Goal: Transaction & Acquisition: Purchase product/service

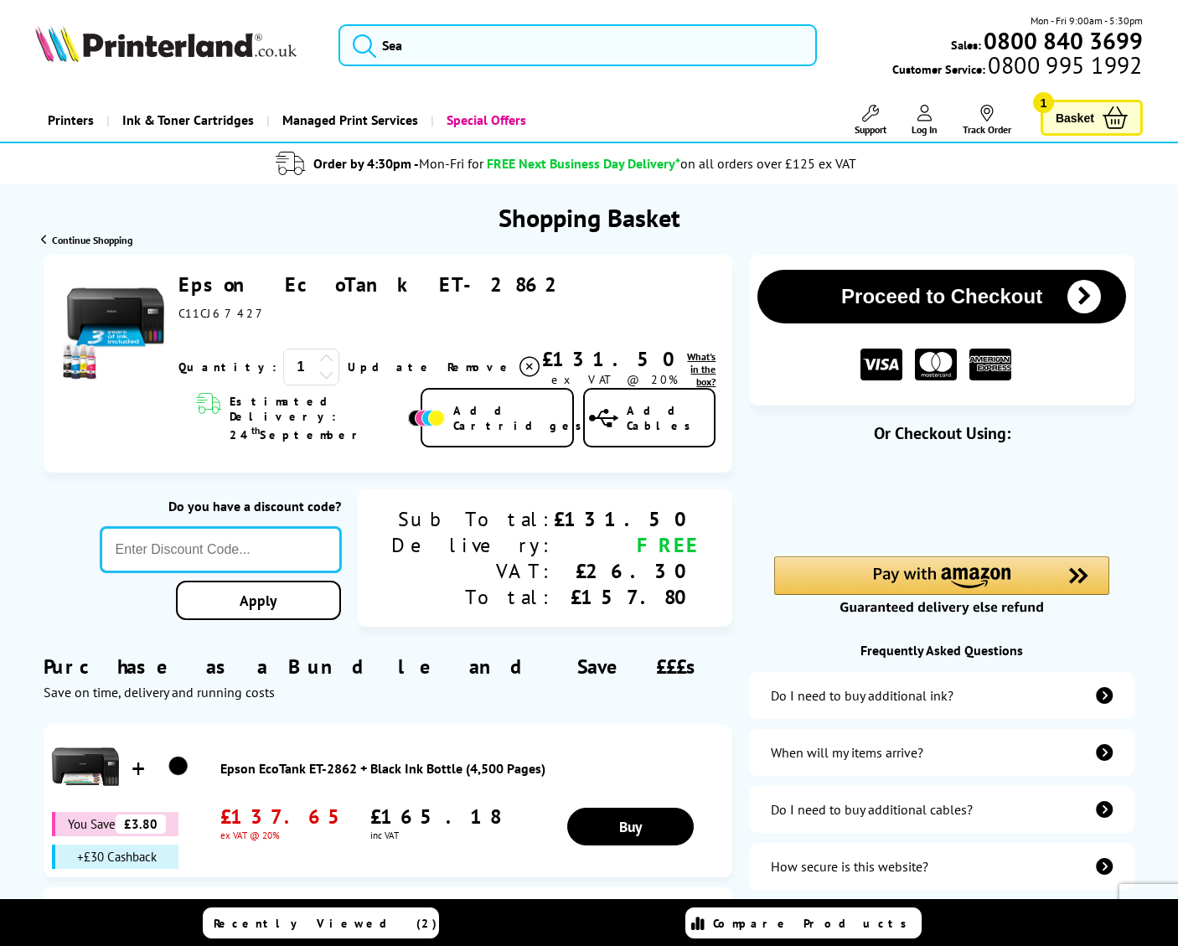
click at [342, 553] on input "text" at bounding box center [221, 549] width 241 height 45
paste input "[DATE]"
type input "[DATE]"
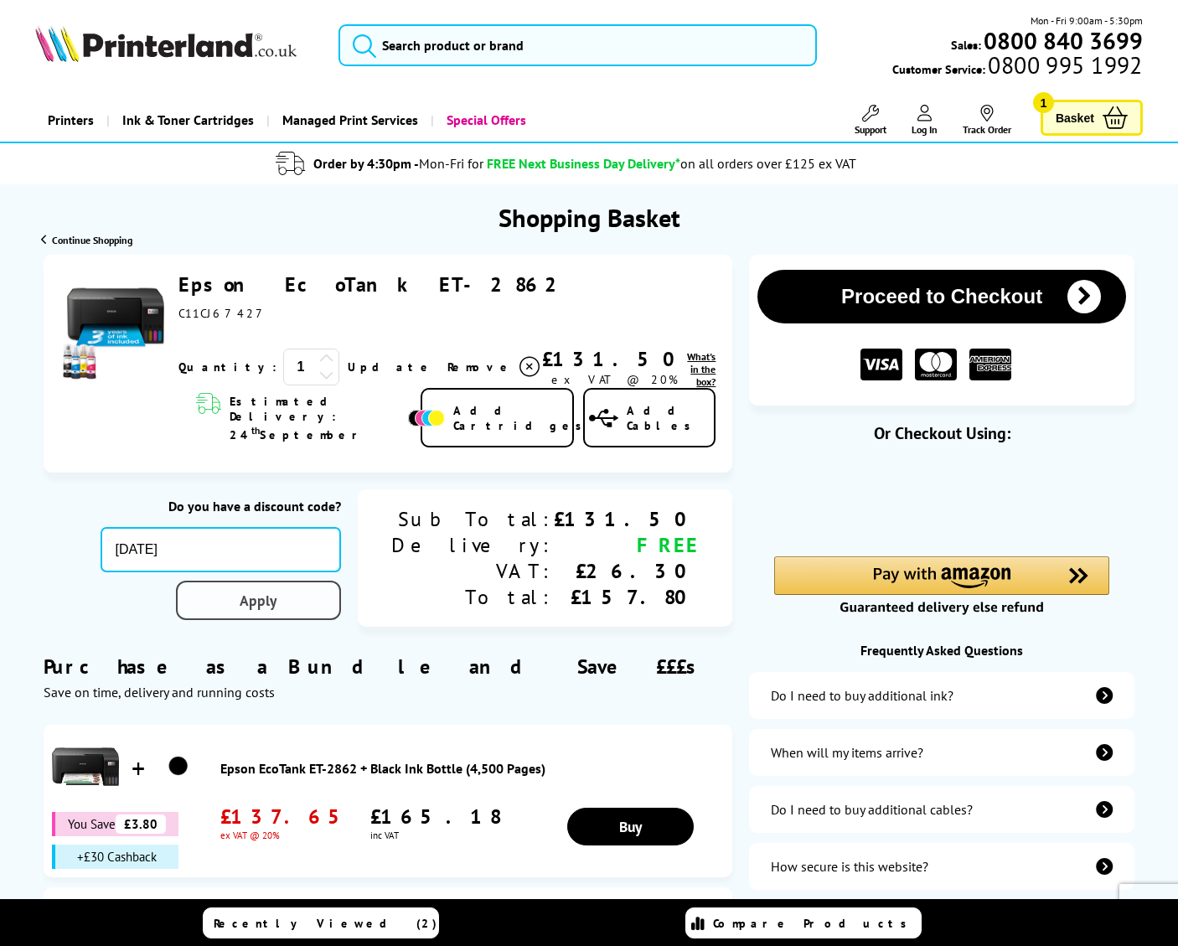
click at [371, 613] on div "Proceed to Checkout Shopping Basket 1 Update" at bounding box center [589, 669] width 1178 height 828
